Goal: Navigation & Orientation: Find specific page/section

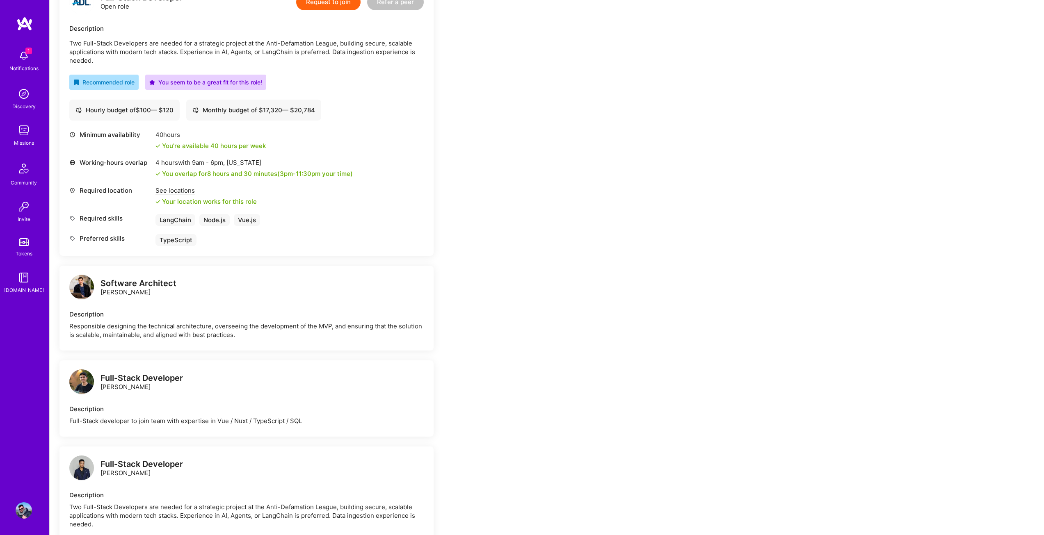
scroll to position [369, 0]
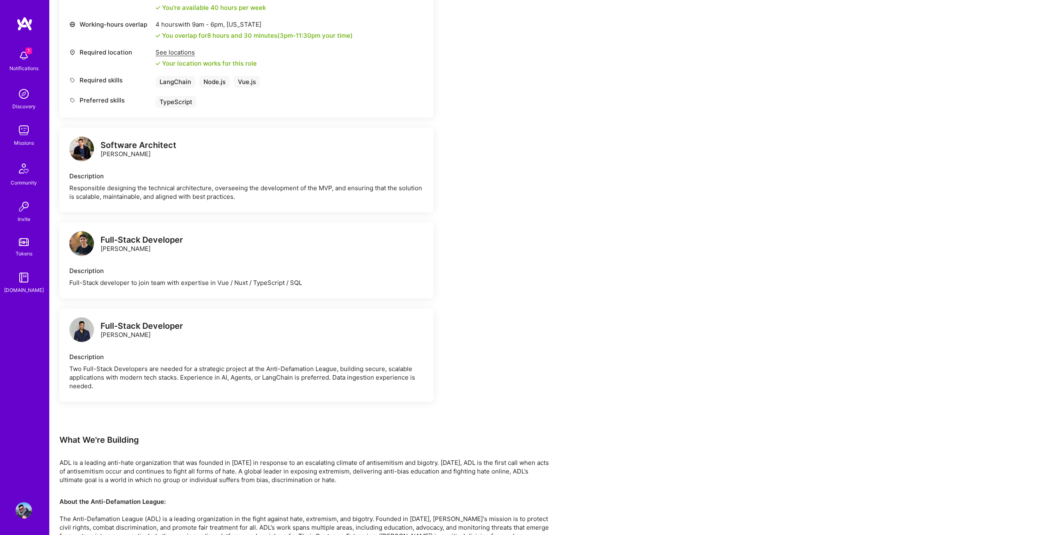
click at [83, 152] on img at bounding box center [81, 149] width 25 height 25
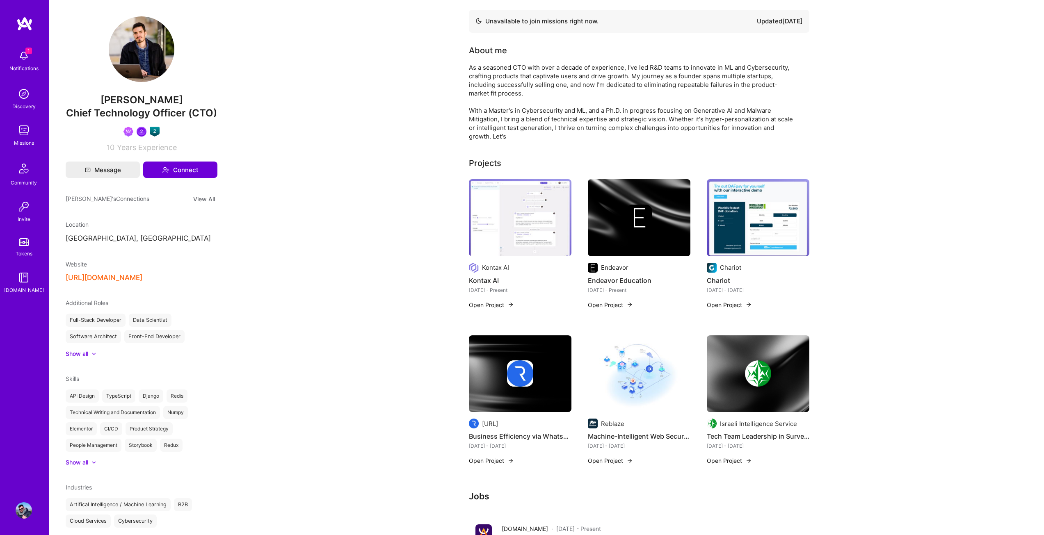
drag, startPoint x: 82, startPoint y: 152, endPoint x: 404, endPoint y: 207, distance: 326.3
click at [404, 207] on div "Unavailable to join missions right now. Updated [DATE] About me As a seasoned C…" at bounding box center [639, 430] width 810 height 861
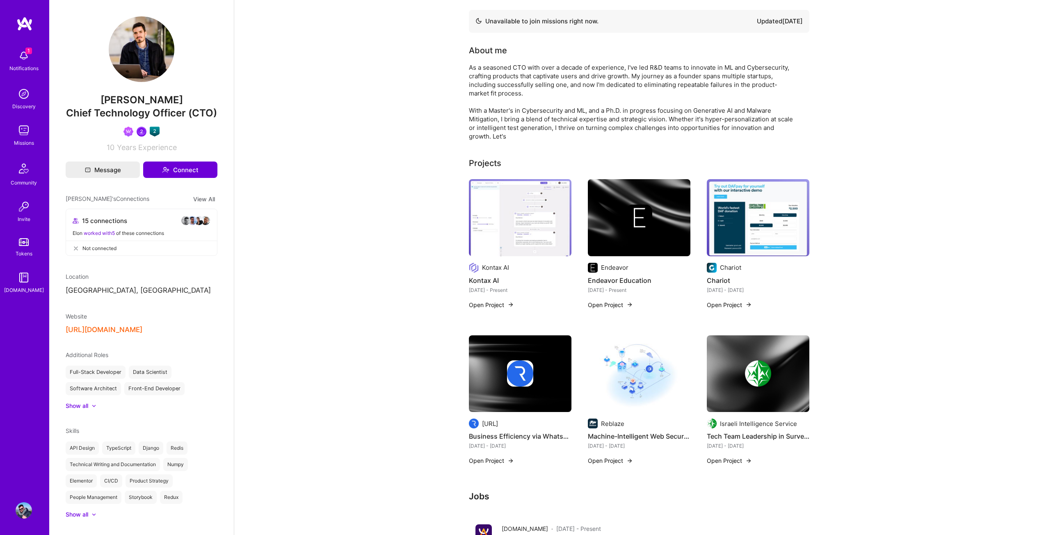
drag, startPoint x: 359, startPoint y: 202, endPoint x: 344, endPoint y: 203, distance: 14.8
click at [492, 278] on h4 "Kontax AI" at bounding box center [520, 280] width 103 height 11
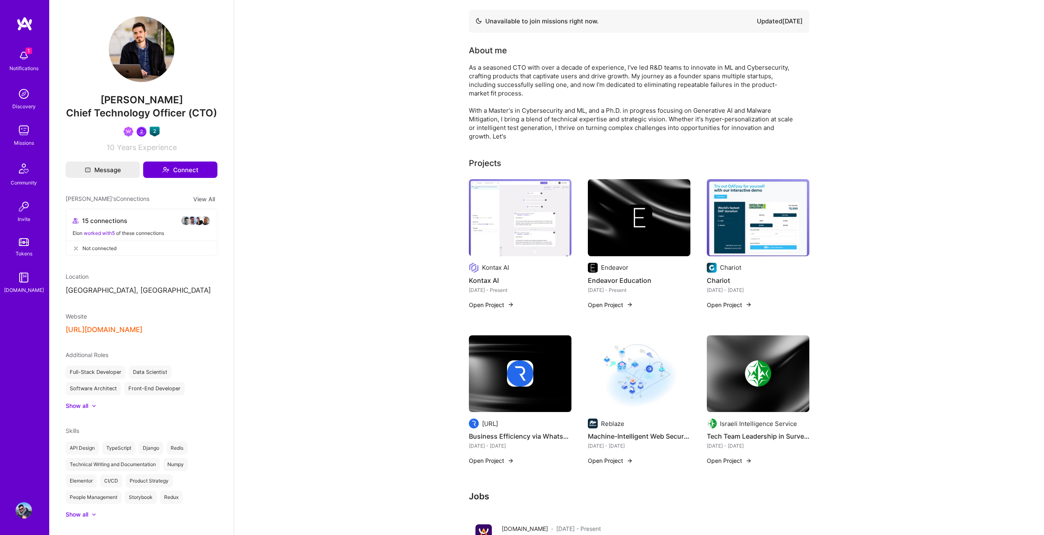
drag, startPoint x: 492, startPoint y: 278, endPoint x: 402, endPoint y: 265, distance: 90.9
click at [715, 220] on img at bounding box center [758, 217] width 103 height 77
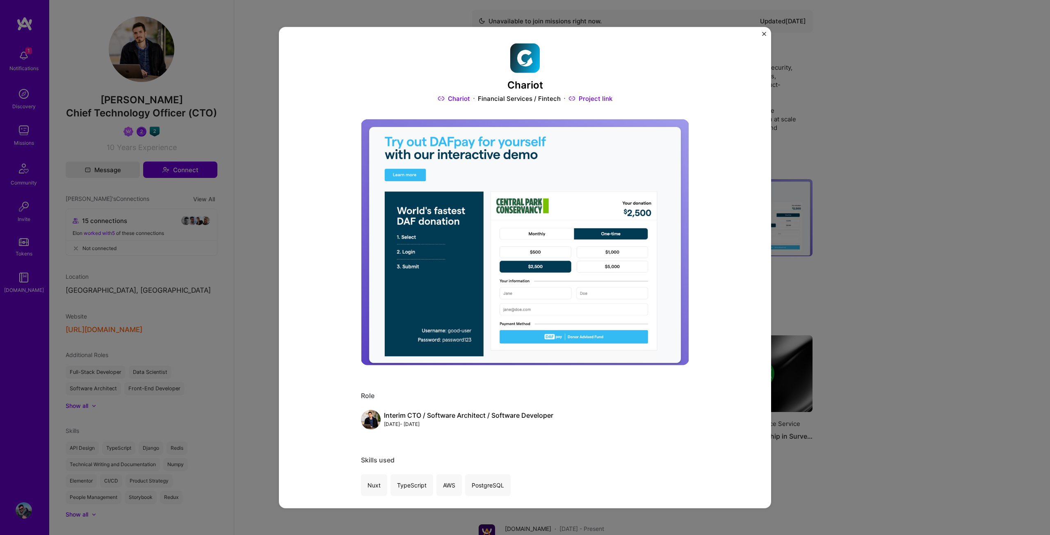
click at [947, 49] on div "Chariot Chariot Financial Services / Fintech Project link Role Interim CTO / So…" at bounding box center [525, 267] width 1050 height 535
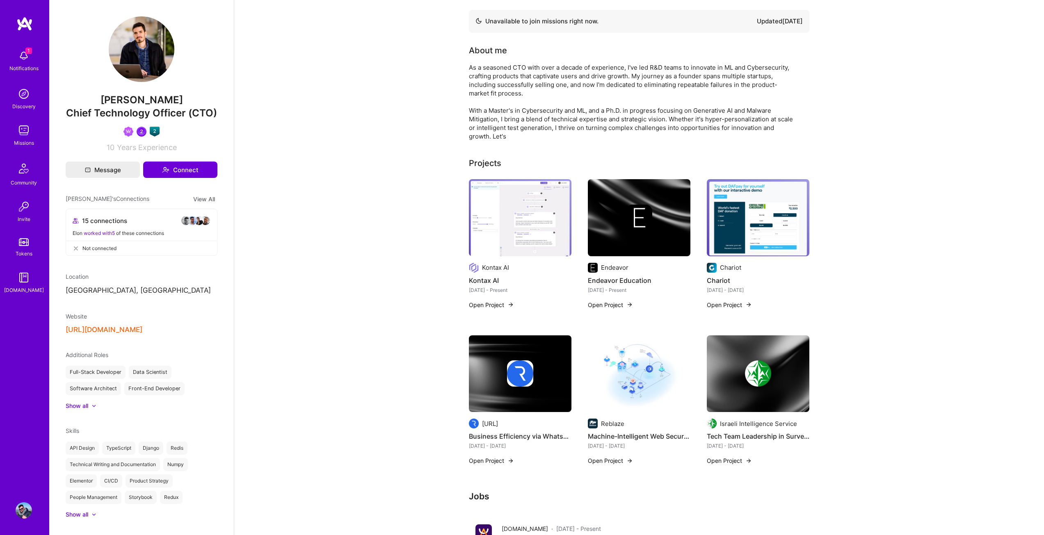
click at [476, 211] on img at bounding box center [520, 217] width 103 height 77
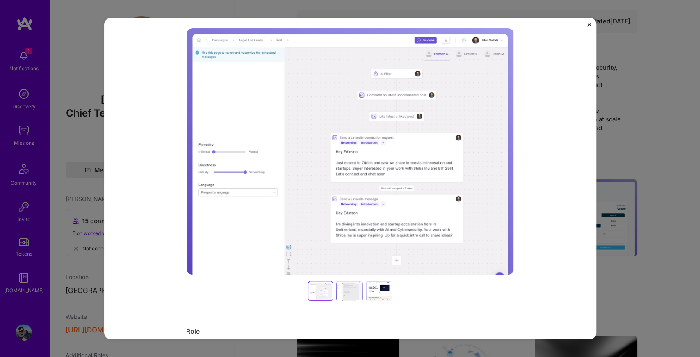
scroll to position [82, 0]
click at [685, 111] on div "Kontax AI Kontax AI Artifical Intelligence / Machine Learning Project link Role…" at bounding box center [350, 178] width 700 height 357
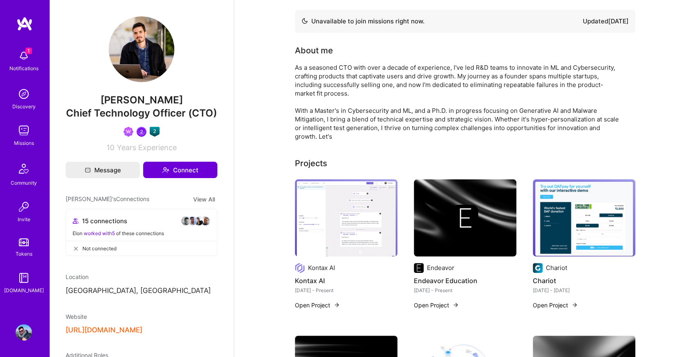
click at [19, 51] on img at bounding box center [24, 56] width 16 height 16
